Goal: Download file/media

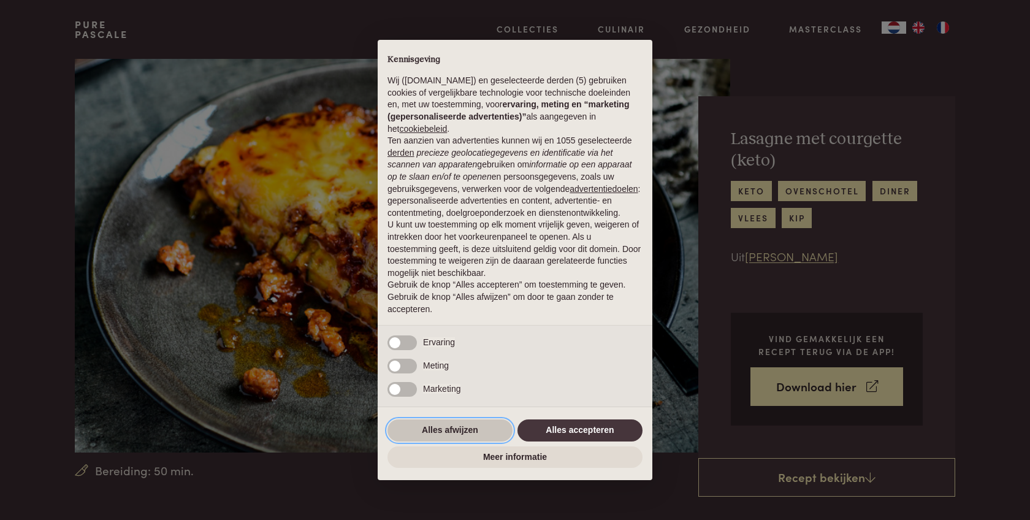
click at [463, 430] on button "Alles afwijzen" at bounding box center [450, 430] width 125 height 22
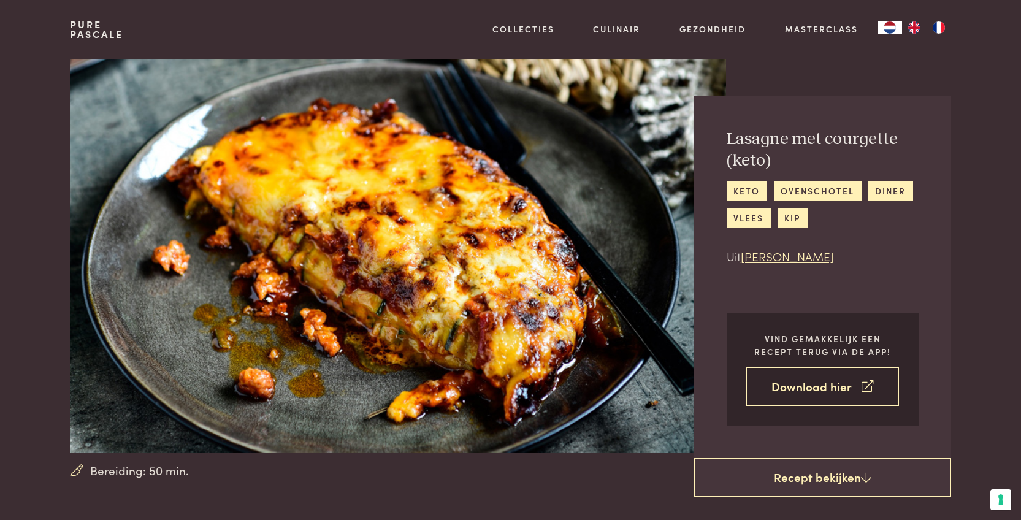
click at [844, 383] on link "Download hier" at bounding box center [822, 386] width 153 height 39
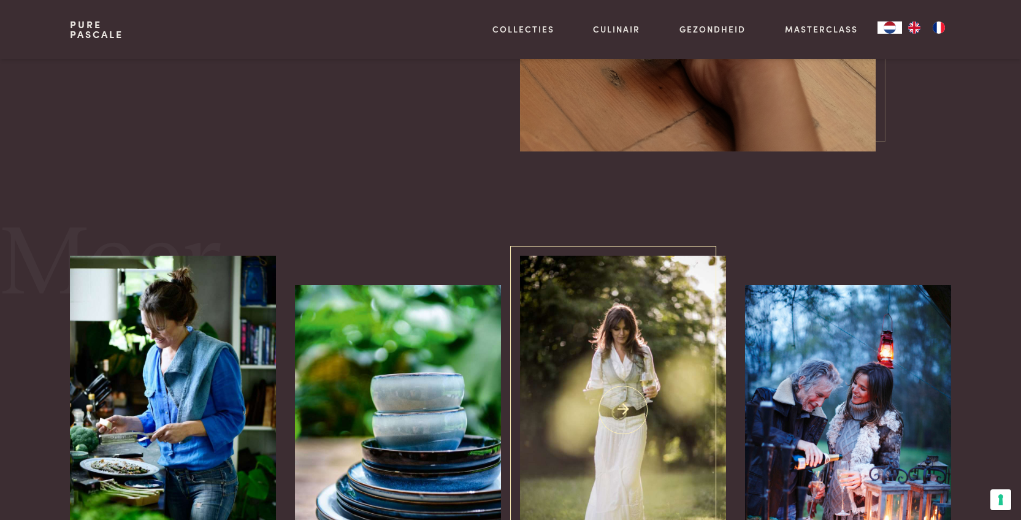
scroll to position [1840, 0]
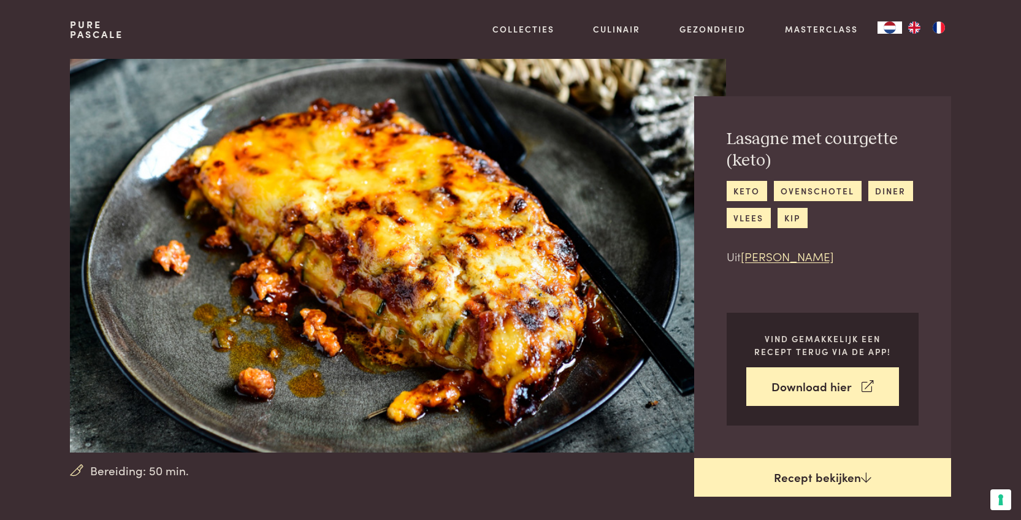
click at [841, 475] on link "Recept bekijken" at bounding box center [822, 477] width 257 height 39
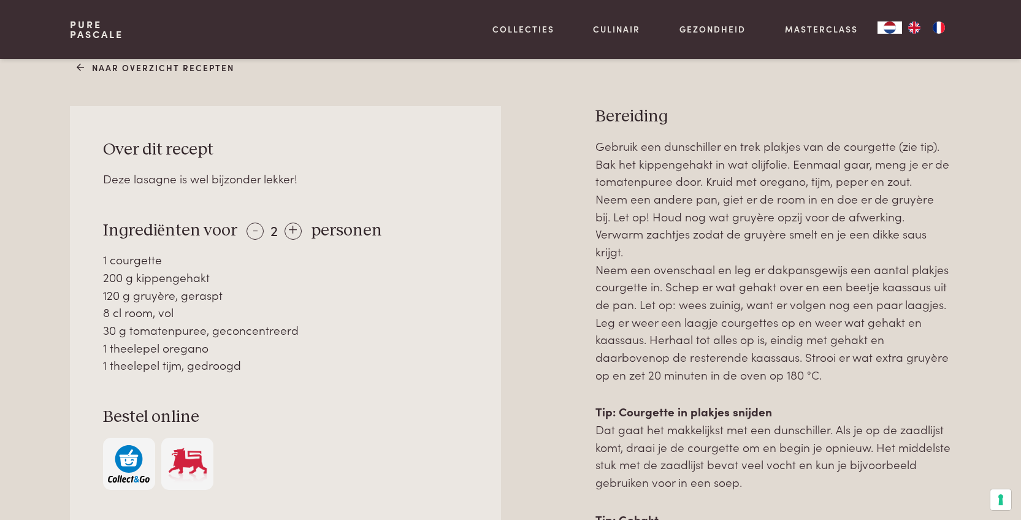
scroll to position [529, 0]
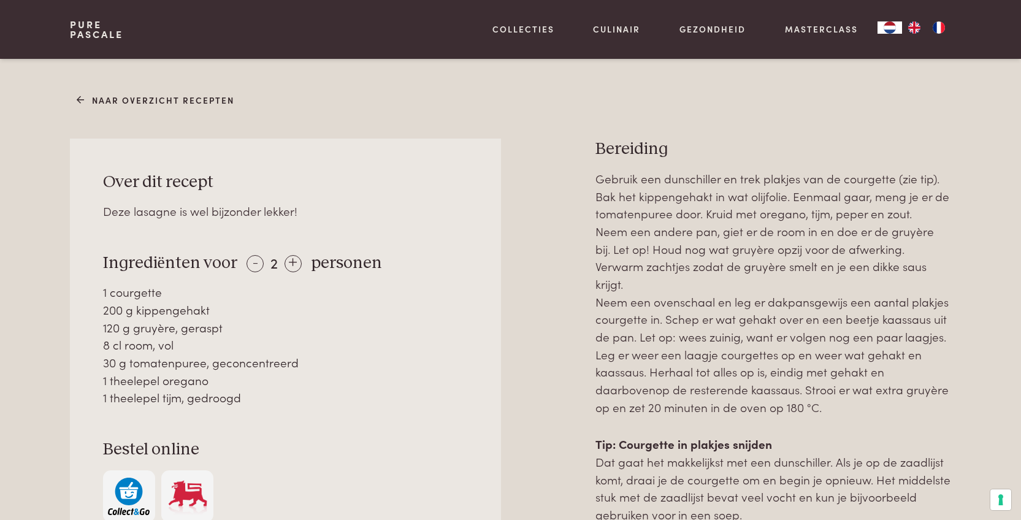
scroll to position [467, 0]
